Goal: Transaction & Acquisition: Register for event/course

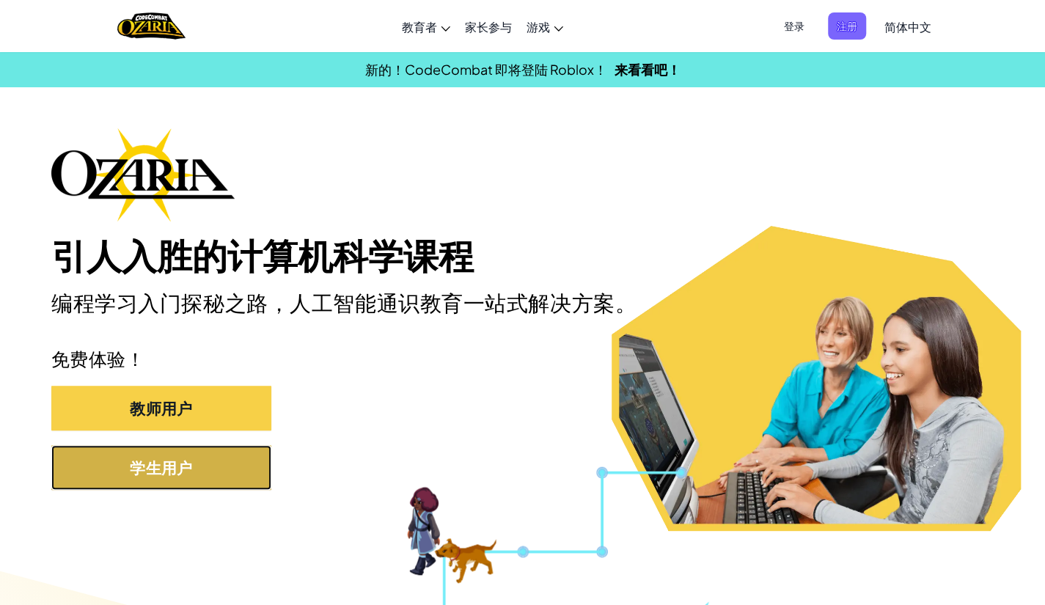
click at [131, 456] on button "学生用户" at bounding box center [161, 467] width 220 height 45
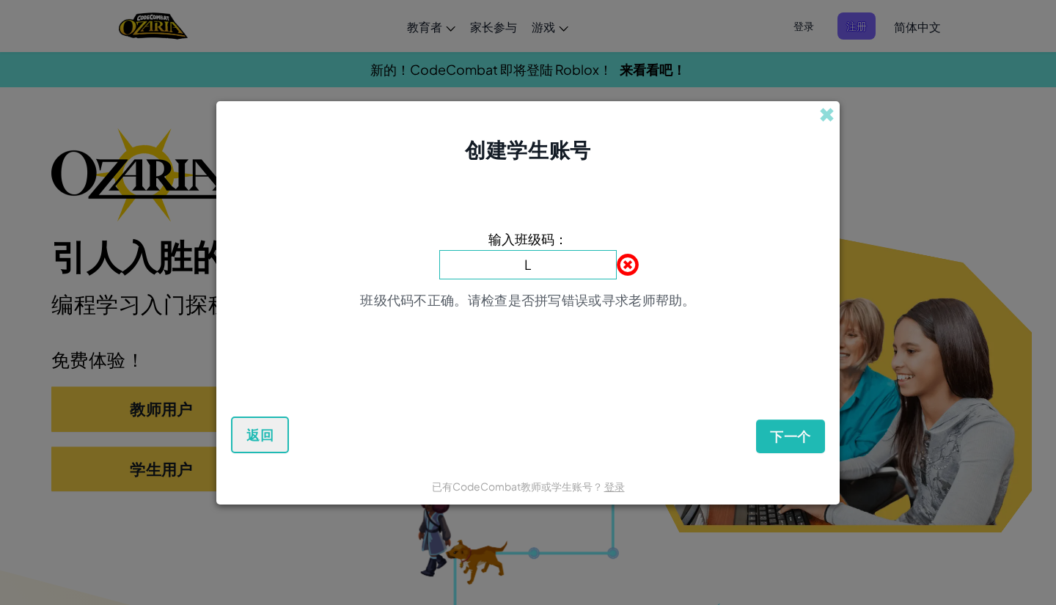
type input "LionShortFast"
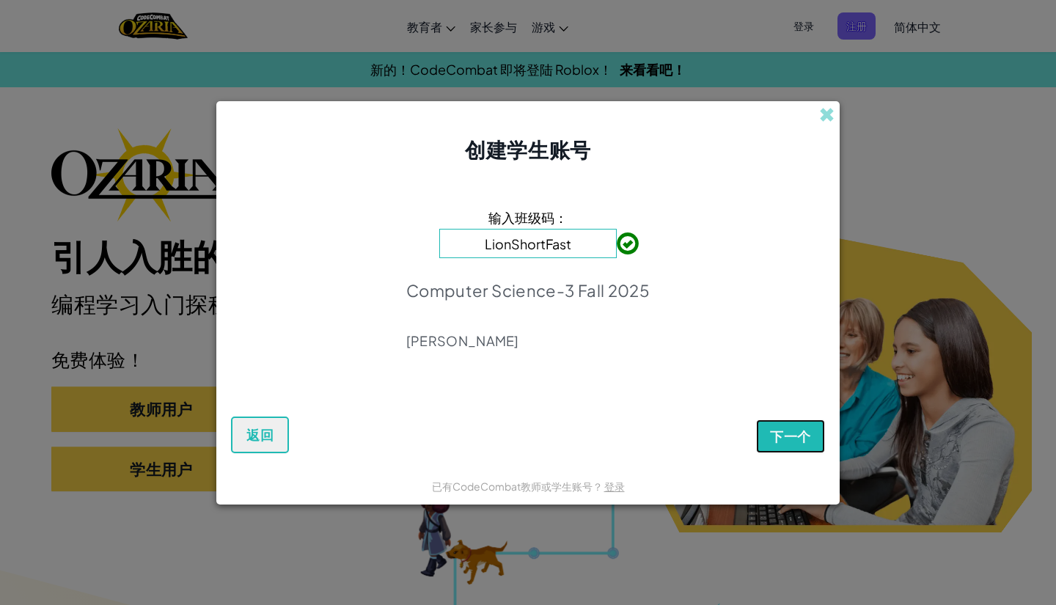
click at [807, 436] on span "下一个" at bounding box center [790, 437] width 41 height 18
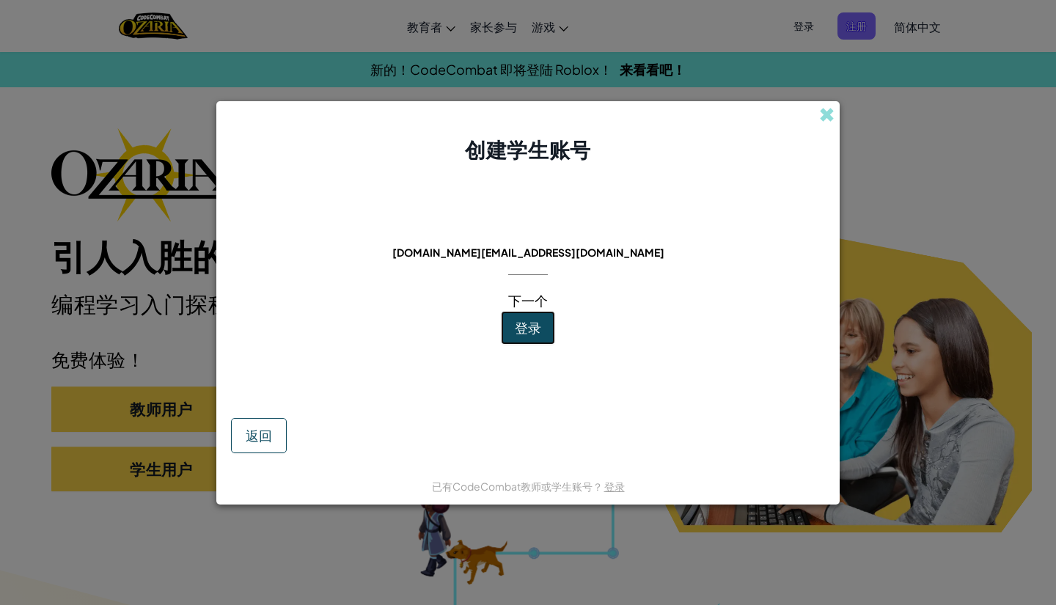
click at [509, 332] on button "登录" at bounding box center [528, 328] width 54 height 34
